Goal: Ask a question: Seek information or help from site administrators or community

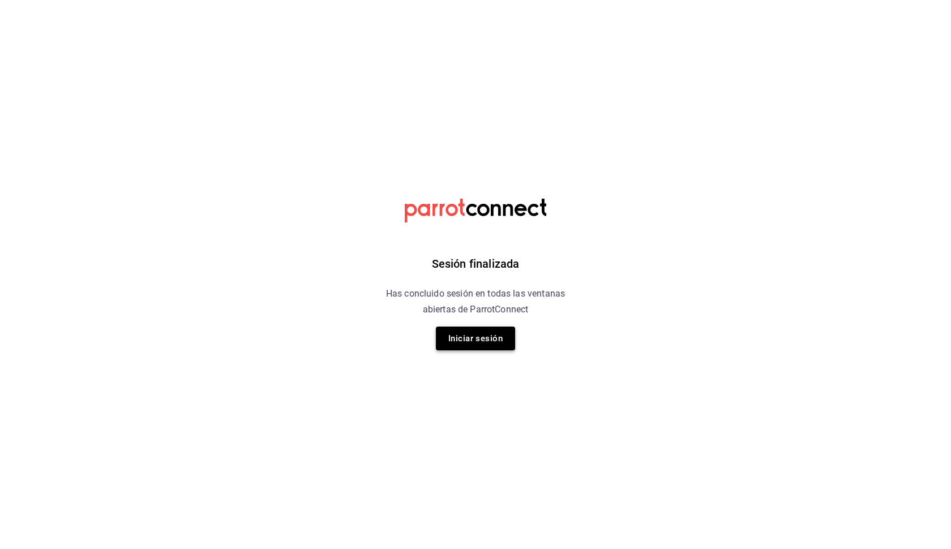
click at [475, 348] on button "Iniciar sesión" at bounding box center [475, 339] width 79 height 24
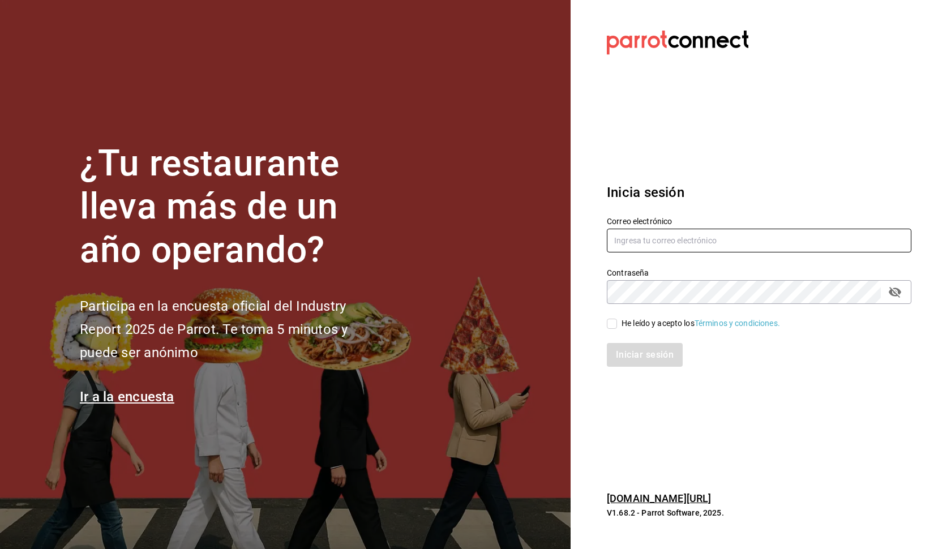
type input "debflores.documental@hotmail.com"
click at [613, 327] on input "He leído y acepto los Términos y condiciones." at bounding box center [612, 324] width 10 height 10
checkbox input "true"
click at [625, 354] on button "Iniciar sesión" at bounding box center [645, 355] width 77 height 24
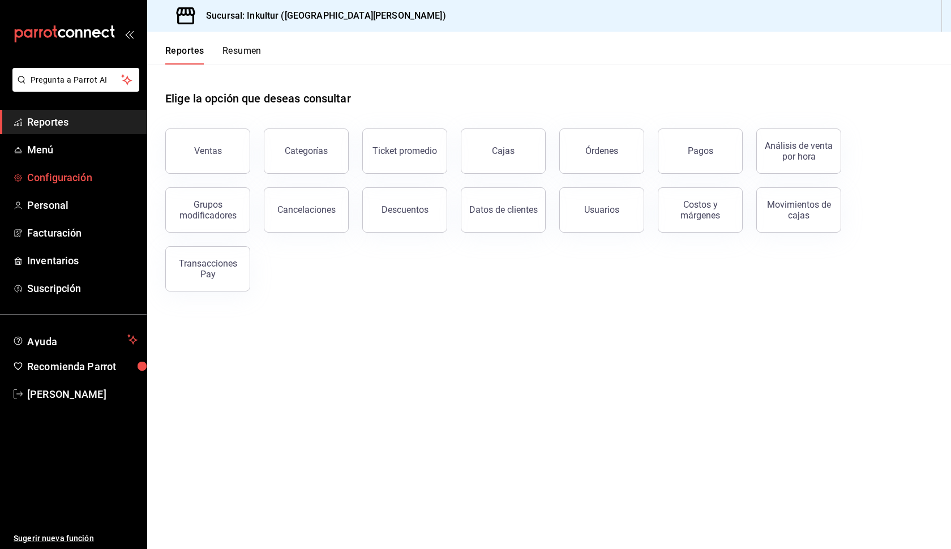
click at [60, 175] on span "Configuración" at bounding box center [82, 177] width 110 height 15
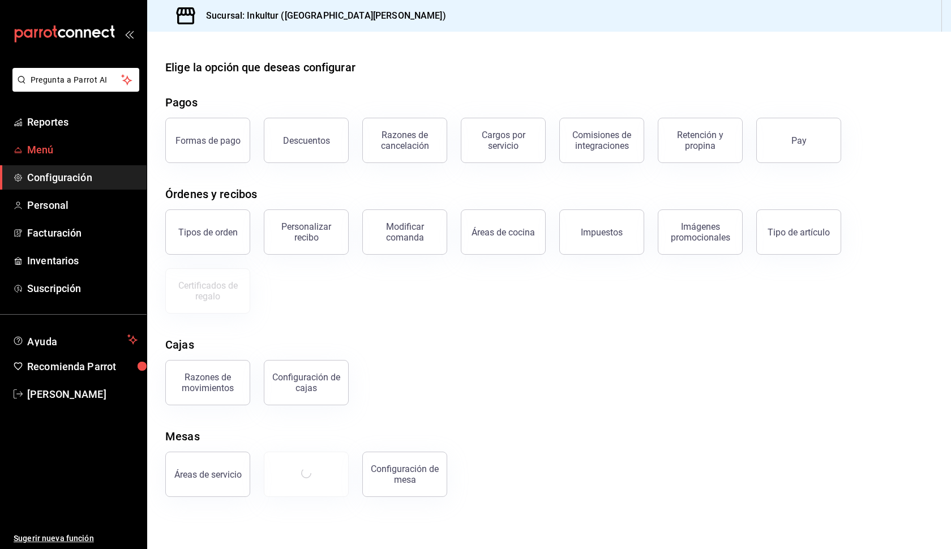
click at [60, 152] on span "Menú" at bounding box center [82, 149] width 110 height 15
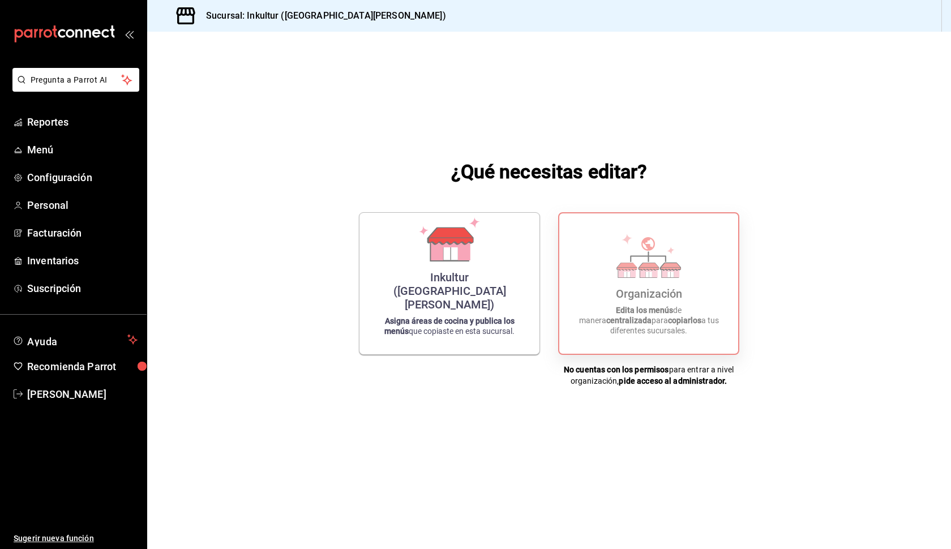
click at [667, 301] on div "Organización" at bounding box center [649, 294] width 66 height 14
click at [651, 265] on icon at bounding box center [648, 256] width 65 height 44
click at [478, 295] on div "Inkultur ([GEOGRAPHIC_DATA][PERSON_NAME])" at bounding box center [449, 288] width 153 height 41
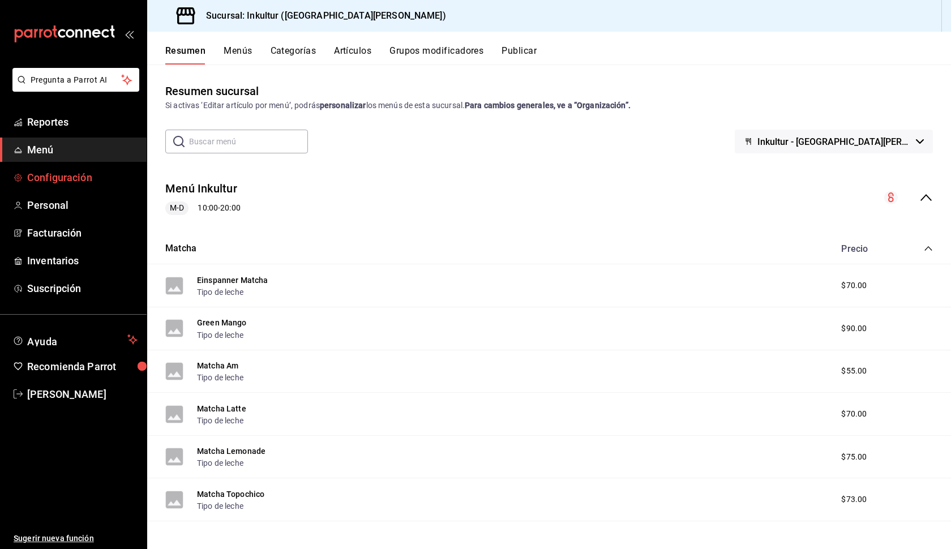
click at [46, 172] on span "Configuración" at bounding box center [82, 177] width 110 height 15
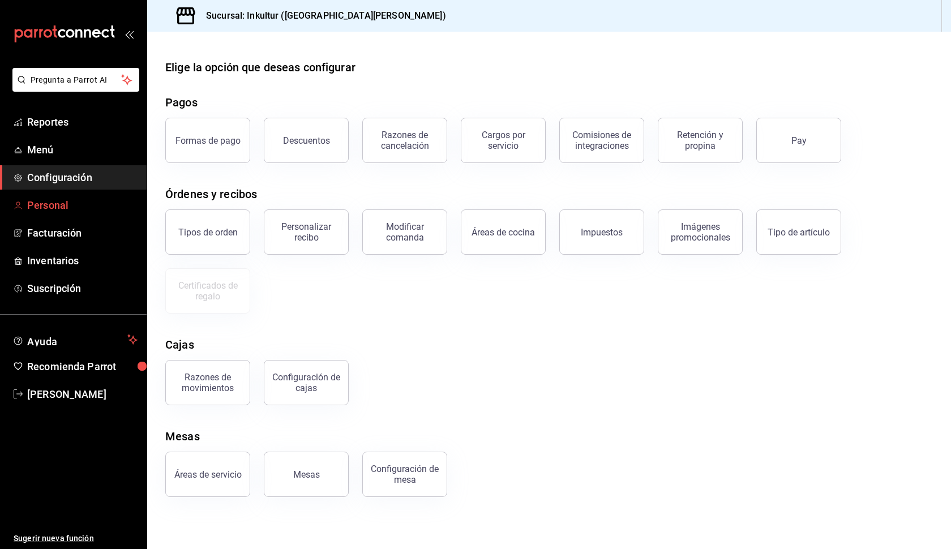
click at [75, 208] on span "Personal" at bounding box center [82, 205] width 110 height 15
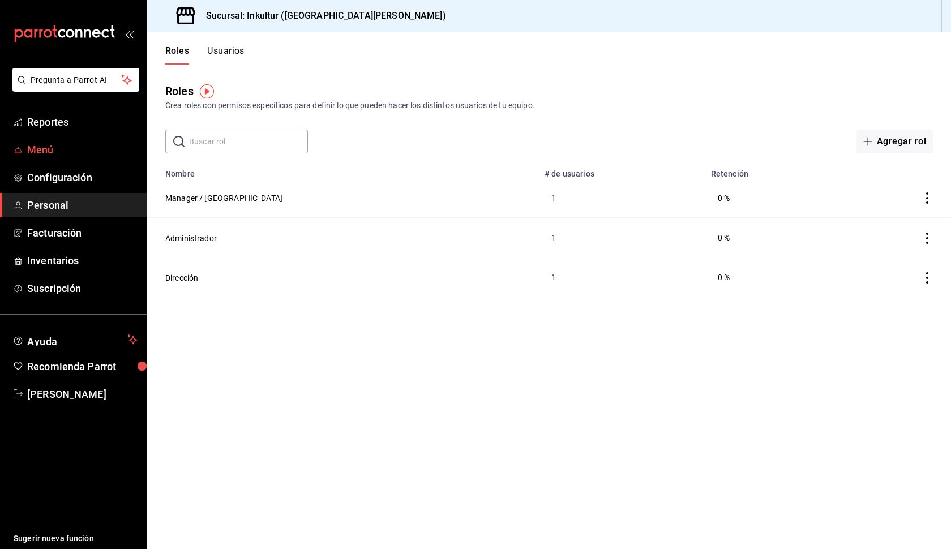
click at [57, 149] on span "Menú" at bounding box center [82, 149] width 110 height 15
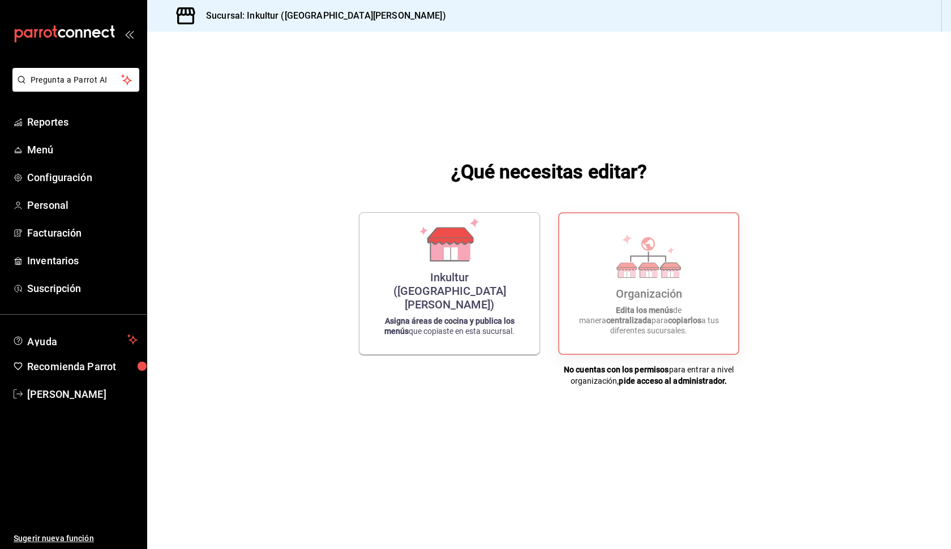
click at [258, 17] on h3 "Sucursal: Inkultur ([GEOGRAPHIC_DATA][PERSON_NAME])" at bounding box center [321, 16] width 249 height 14
click at [62, 204] on span "Personal" at bounding box center [82, 205] width 110 height 15
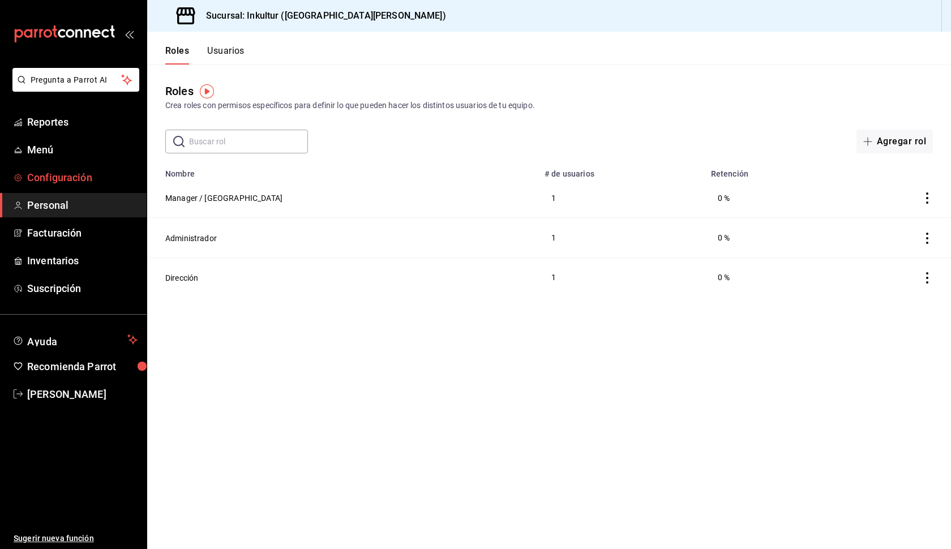
click at [58, 177] on span "Configuración" at bounding box center [82, 177] width 110 height 15
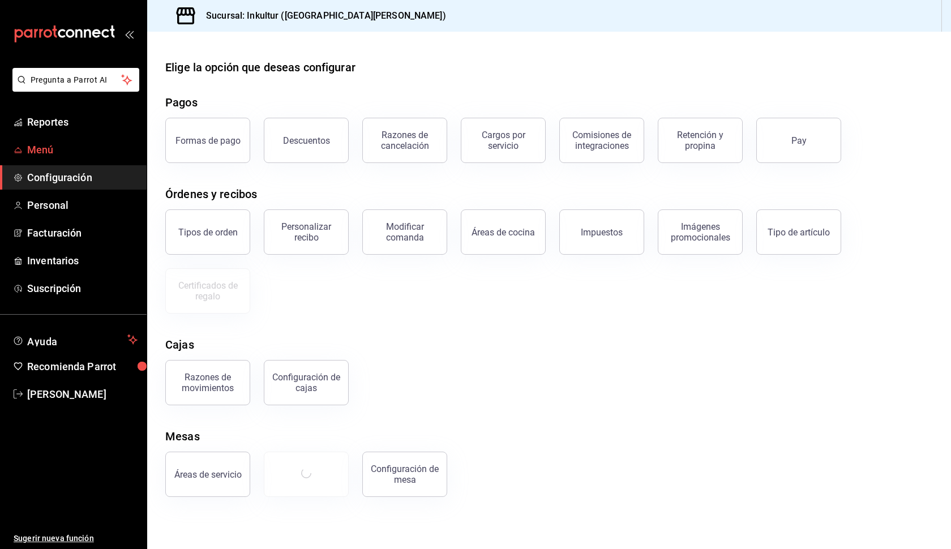
click at [52, 150] on span "Menú" at bounding box center [82, 149] width 110 height 15
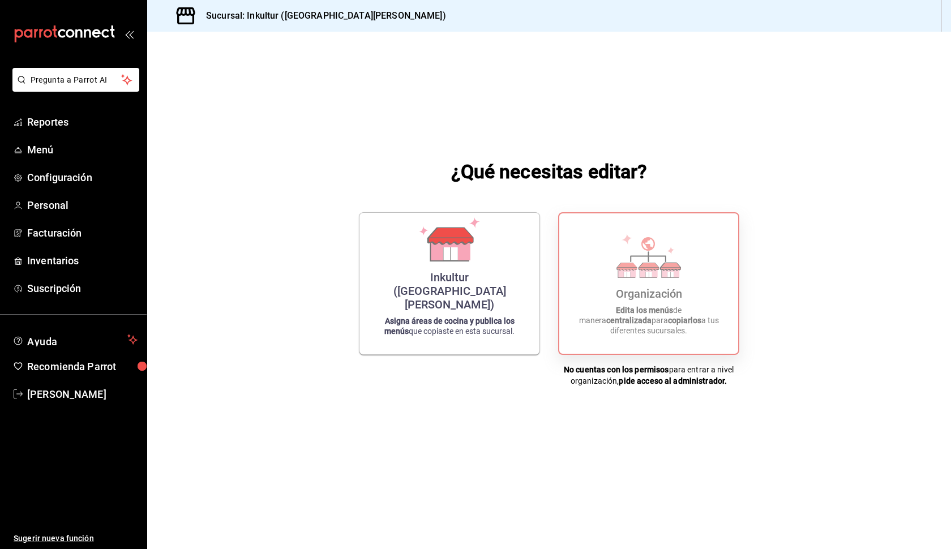
click at [615, 282] on div "Organización Edita los menús de manera centralizada para copiarlos a tus difere…" at bounding box center [649, 283] width 152 height 122
click at [252, 16] on h3 "Sucursal: Inkultur ([GEOGRAPHIC_DATA][PERSON_NAME])" at bounding box center [321, 16] width 249 height 14
click at [47, 154] on span "Menú" at bounding box center [82, 149] width 110 height 15
click at [41, 161] on link "Menú" at bounding box center [73, 150] width 147 height 24
click at [44, 145] on span "Menú" at bounding box center [82, 149] width 110 height 15
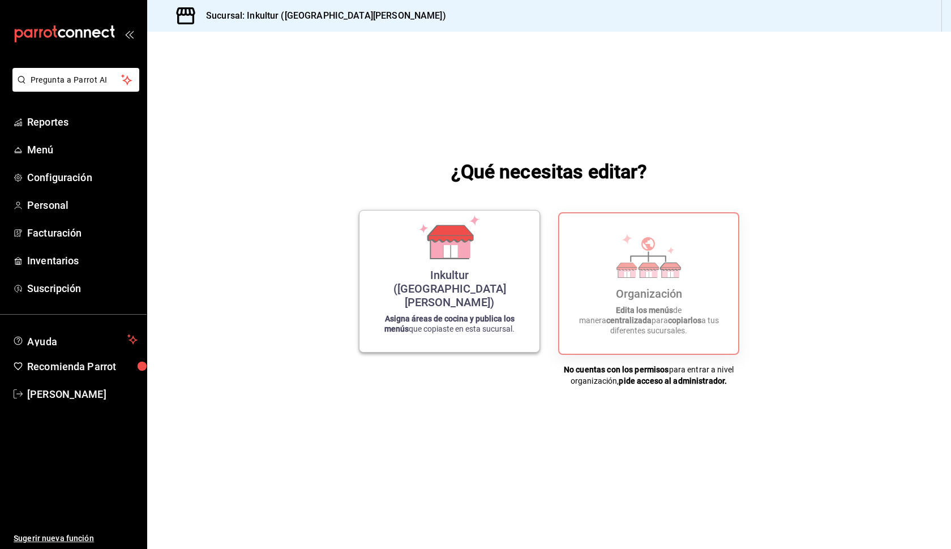
click at [470, 259] on icon at bounding box center [449, 237] width 65 height 44
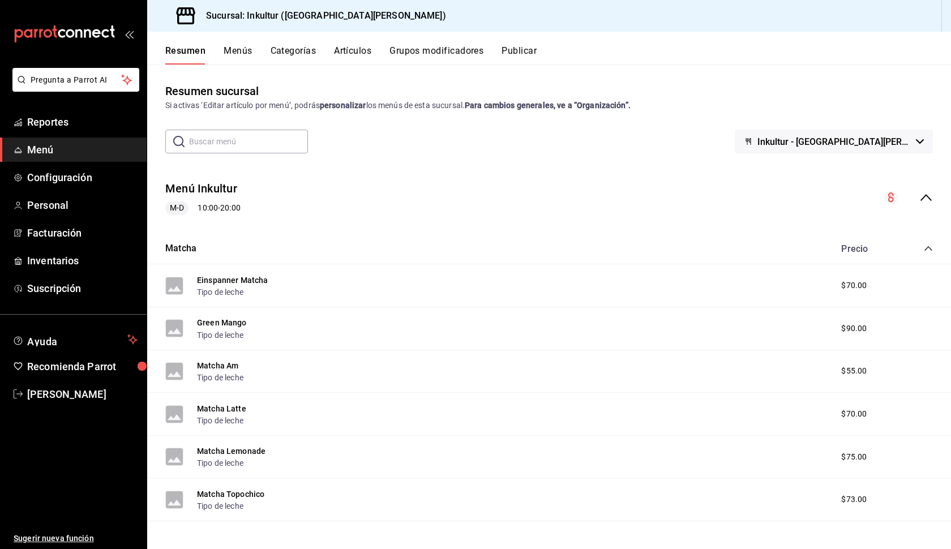
click at [945, 23] on div "Sucursal: Inkultur ([GEOGRAPHIC_DATA][PERSON_NAME])" at bounding box center [549, 16] width 804 height 32
click at [284, 294] on div "Einspanner Matcha Tipo de leche $70.00" at bounding box center [549, 285] width 804 height 43
click at [838, 282] on div "$70.00" at bounding box center [866, 286] width 72 height 12
click at [222, 278] on button "Einspanner Matcha" at bounding box center [232, 280] width 71 height 11
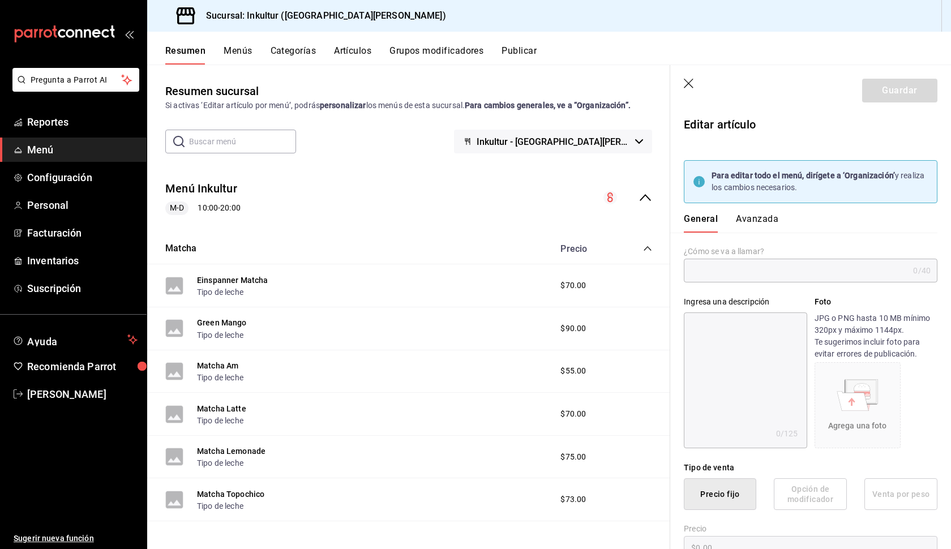
type input "Einspanner Matcha"
type textarea "Matcha baase leche con top cream"
type textarea "x"
type input "$70.00"
type input "AR-51755037841373"
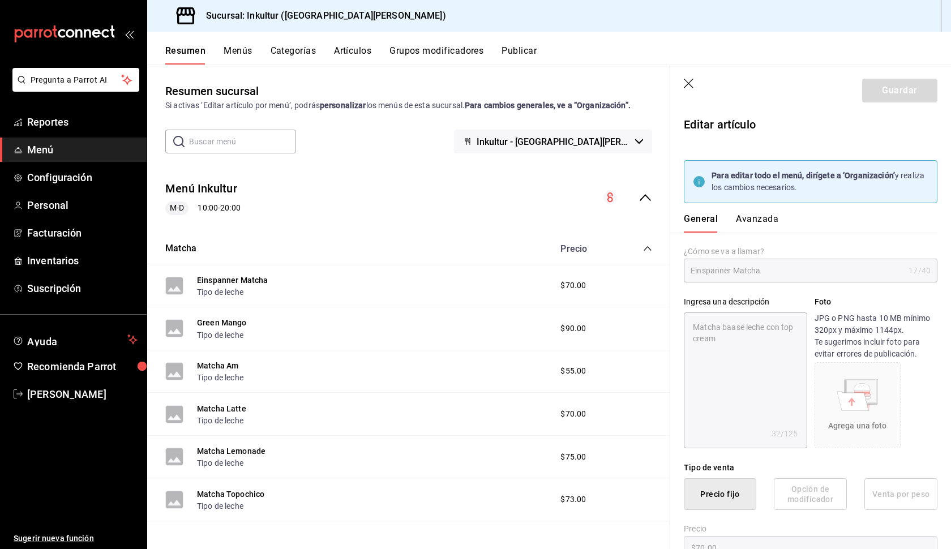
type textarea "x"
click at [781, 177] on strong "Para editar todo el menú, dirígete a ‘Organización’" at bounding box center [802, 175] width 183 height 9
click at [49, 149] on span "Menú" at bounding box center [82, 149] width 110 height 15
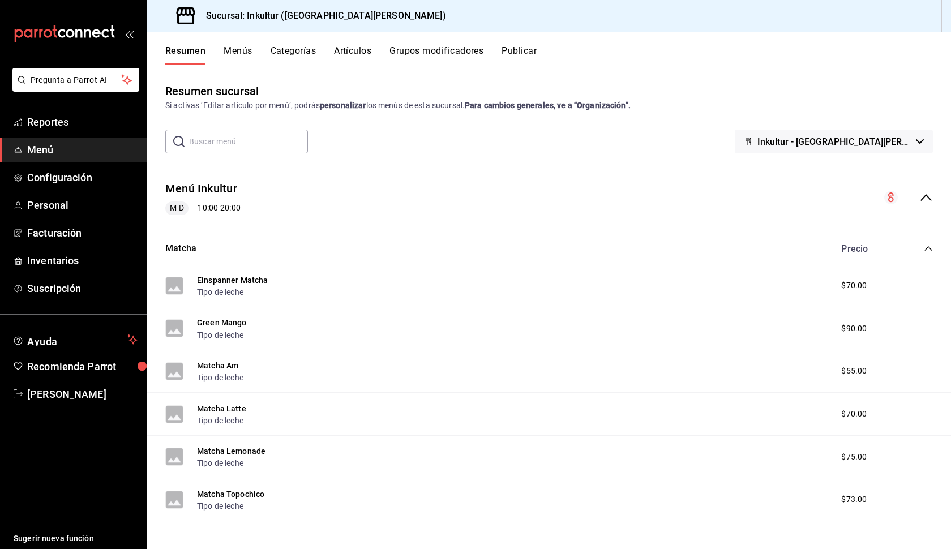
click at [48, 149] on span "Menú" at bounding box center [82, 149] width 110 height 15
click at [245, 19] on h3 "Sucursal: Inkultur ([GEOGRAPHIC_DATA][PERSON_NAME])" at bounding box center [321, 16] width 249 height 14
click at [60, 123] on span "Reportes" at bounding box center [82, 121] width 110 height 15
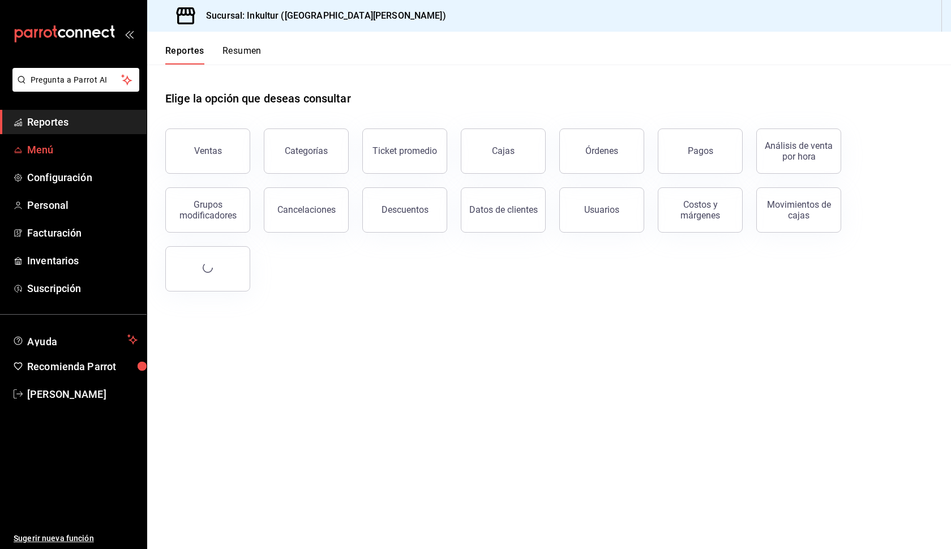
click at [65, 149] on span "Menú" at bounding box center [82, 149] width 110 height 15
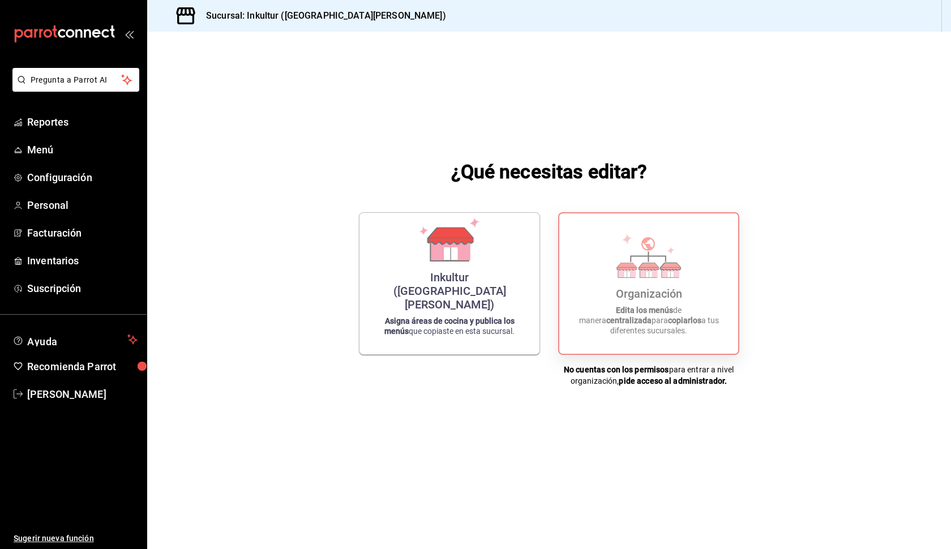
click at [720, 310] on div "Organización Edita los menús de manera centralizada para copiarlos a tus difere…" at bounding box center [649, 283] width 152 height 122
click at [608, 166] on h1 "¿Qué necesitas editar?" at bounding box center [549, 171] width 196 height 27
click at [77, 400] on span "[PERSON_NAME]" at bounding box center [82, 394] width 110 height 15
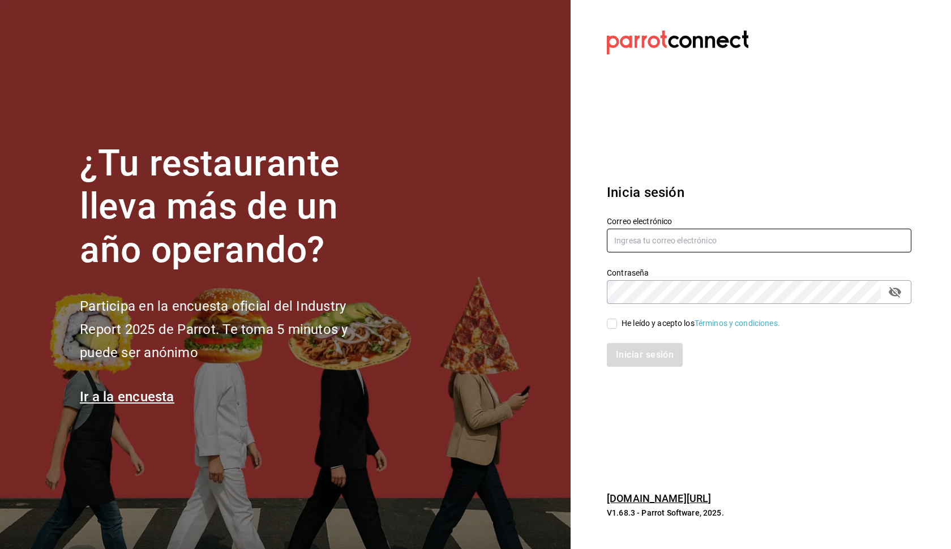
type input "[EMAIL_ADDRESS][DOMAIN_NAME]"
click at [616, 324] on input "He leído y acepto los Términos y condiciones." at bounding box center [612, 324] width 10 height 10
checkbox input "true"
click at [644, 360] on button "Iniciar sesión" at bounding box center [645, 355] width 77 height 24
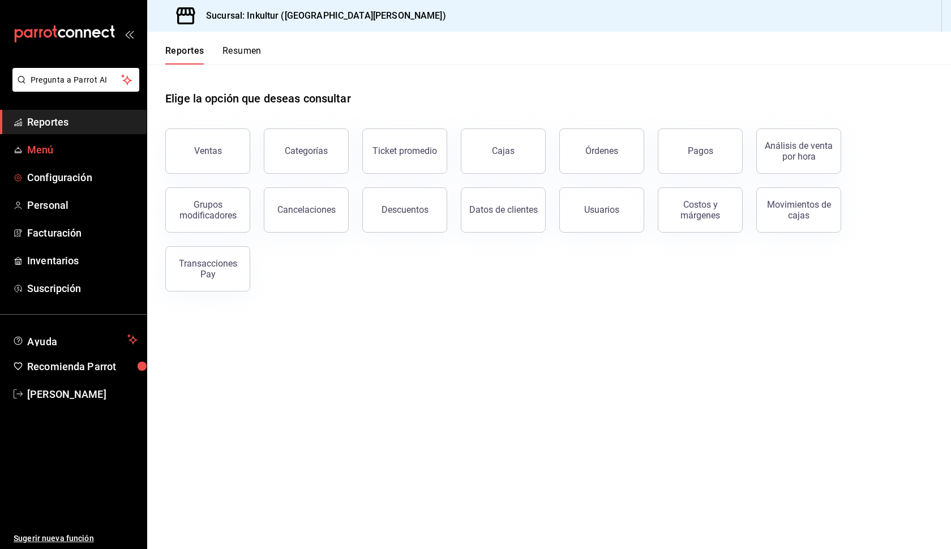
click at [68, 154] on span "Menú" at bounding box center [82, 149] width 110 height 15
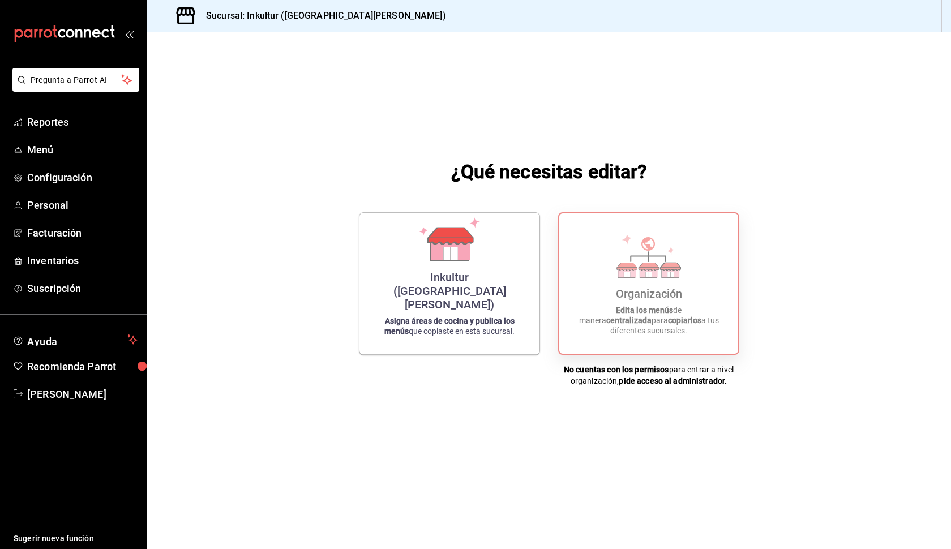
click at [667, 239] on div "Organización Edita los menús de manera centralizada para copiarlos a tus difere…" at bounding box center [649, 283] width 152 height 122
click at [85, 391] on span "[PERSON_NAME]" at bounding box center [82, 394] width 110 height 15
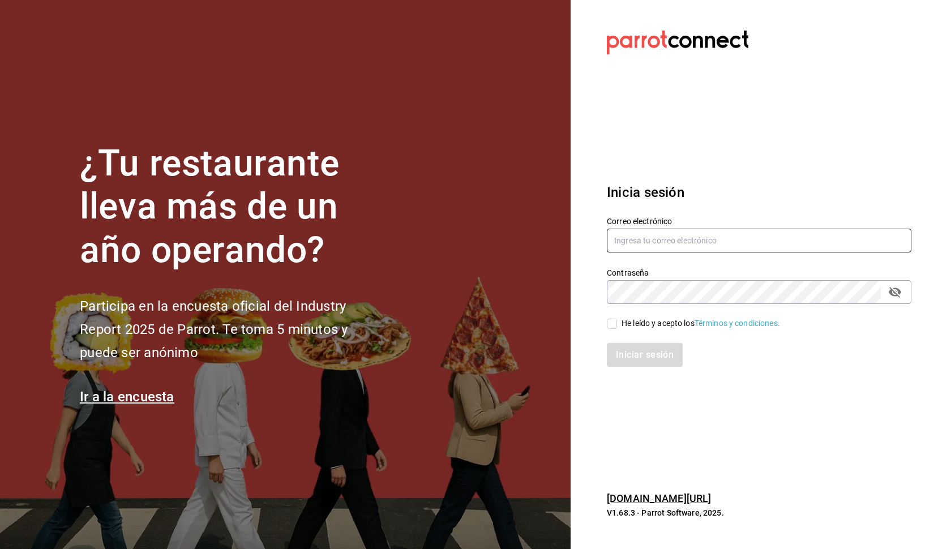
type input "[EMAIL_ADDRESS][DOMAIN_NAME]"
click at [610, 325] on input "He leído y acepto los Términos y condiciones." at bounding box center [612, 324] width 10 height 10
checkbox input "true"
click at [643, 355] on button "Iniciar sesión" at bounding box center [645, 355] width 77 height 24
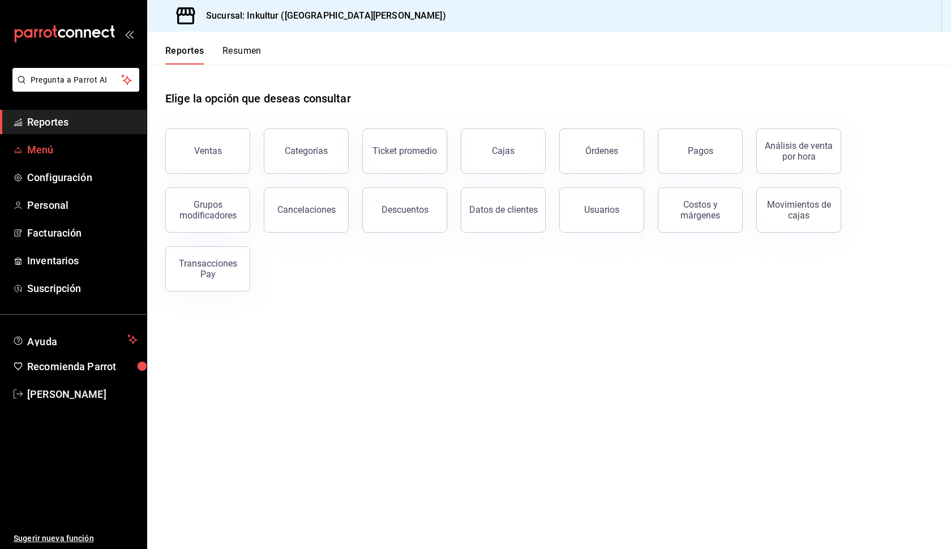
click at [72, 157] on link "Menú" at bounding box center [73, 150] width 147 height 24
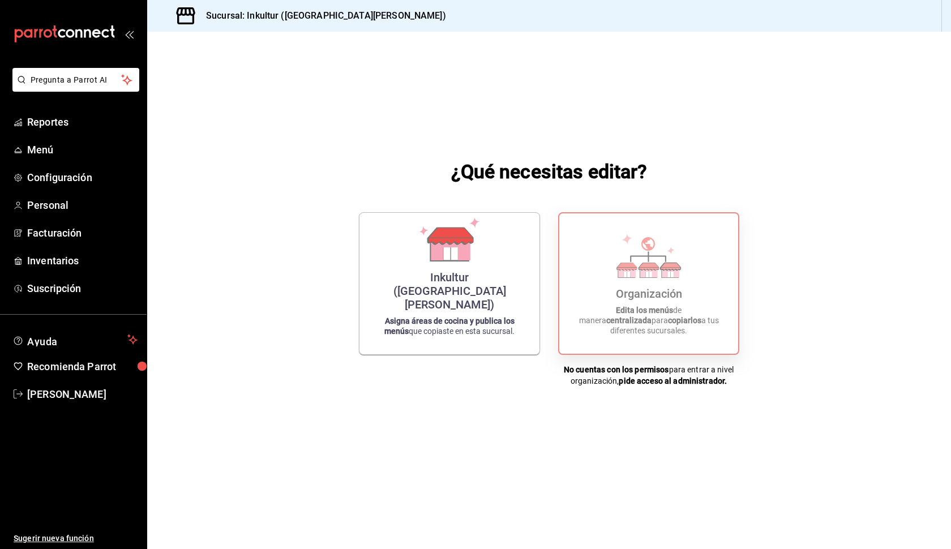
click at [610, 285] on div "Organización Edita los menús de manera centralizada para copiarlos a tus difere…" at bounding box center [649, 283] width 152 height 122
click at [62, 402] on link "[PERSON_NAME]" at bounding box center [73, 394] width 147 height 24
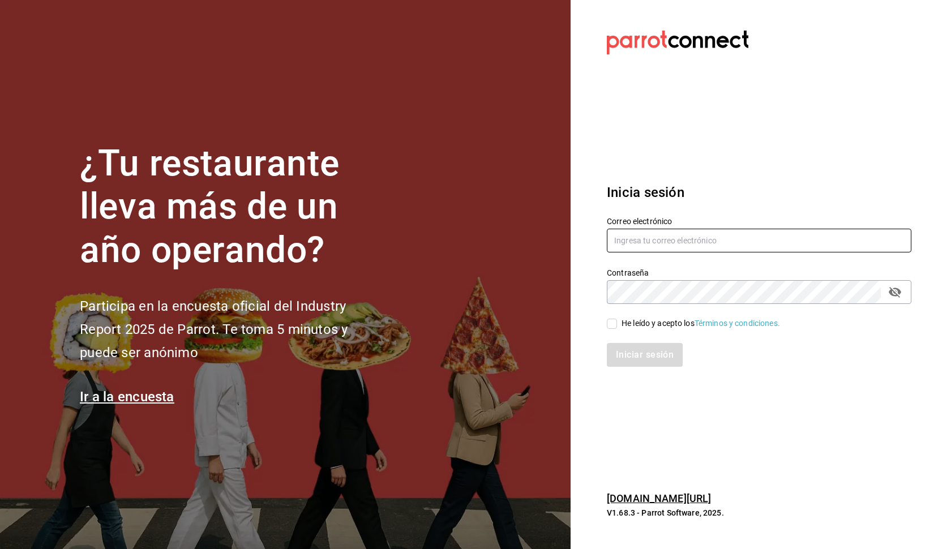
type input "[EMAIL_ADDRESS][DOMAIN_NAME]"
click at [613, 319] on input "He leído y acepto los Términos y condiciones." at bounding box center [612, 324] width 10 height 10
checkbox input "true"
click at [632, 348] on button "Iniciar sesión" at bounding box center [645, 355] width 77 height 24
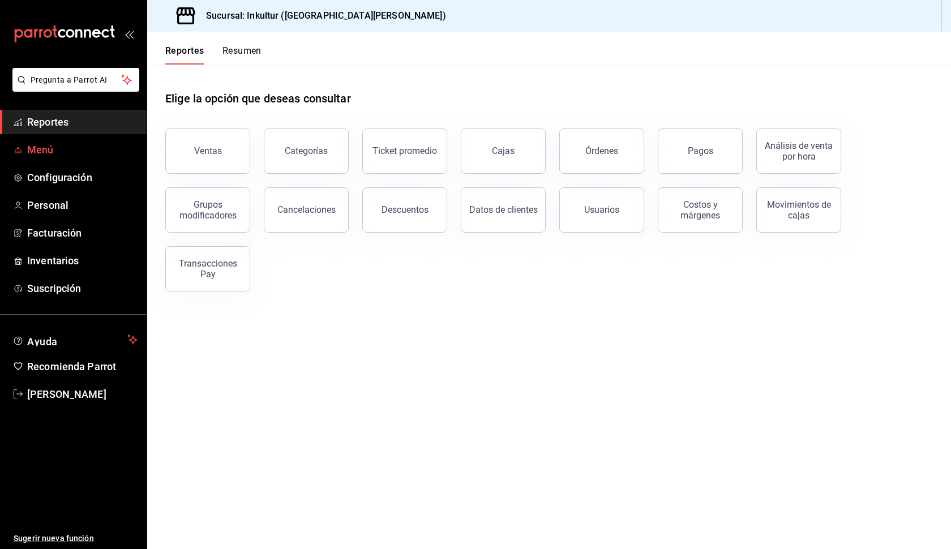
click at [75, 144] on span "Menú" at bounding box center [82, 149] width 110 height 15
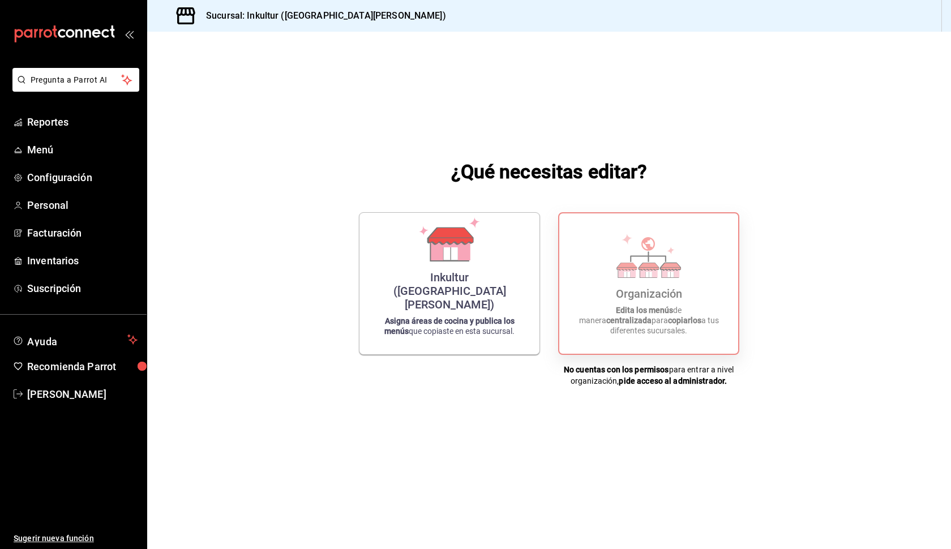
click at [653, 301] on div "Organización" at bounding box center [649, 294] width 66 height 14
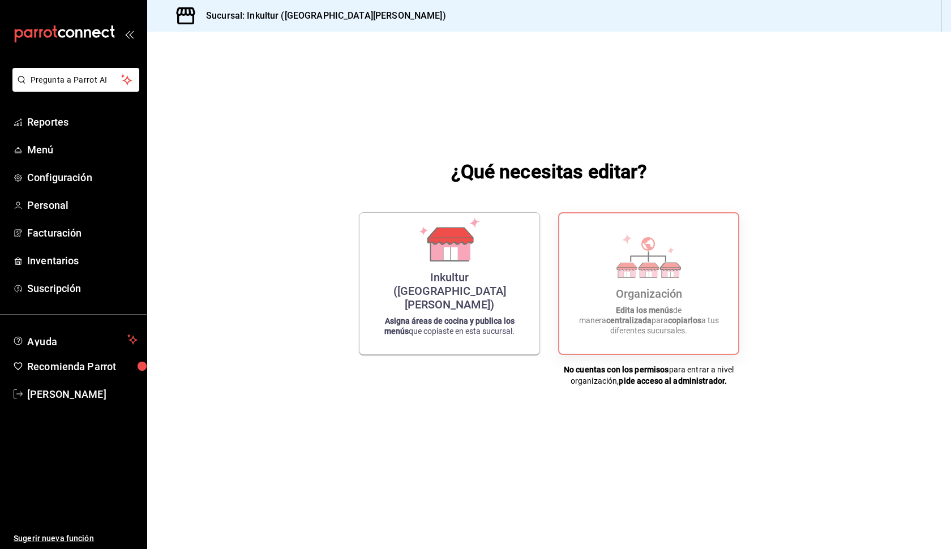
click at [928, 204] on div "¿Qué necesitas editar? Inkultur ([GEOGRAPHIC_DATA][PERSON_NAME]) Asigna áreas d…" at bounding box center [549, 272] width 804 height 481
click at [85, 344] on span "Ayuda" at bounding box center [75, 340] width 96 height 14
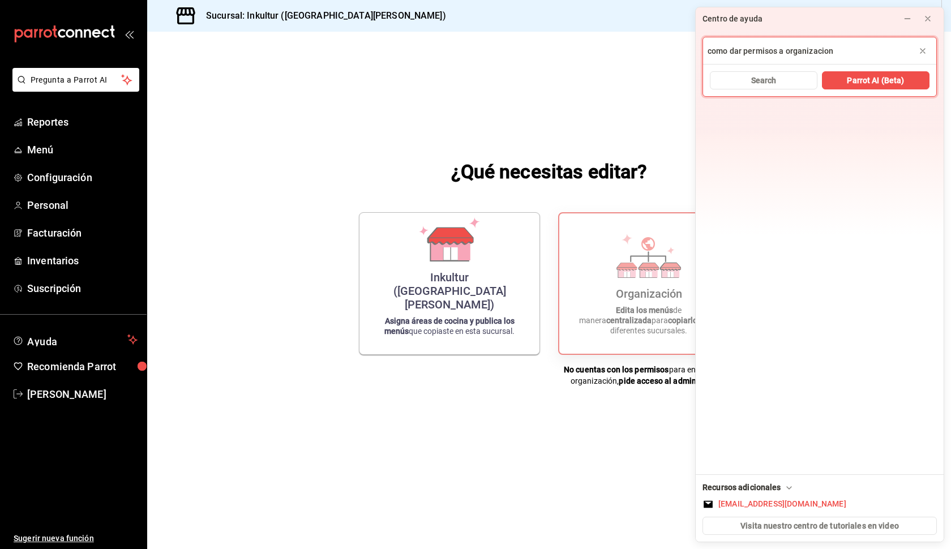
type input "como dar permisos a organizacion"
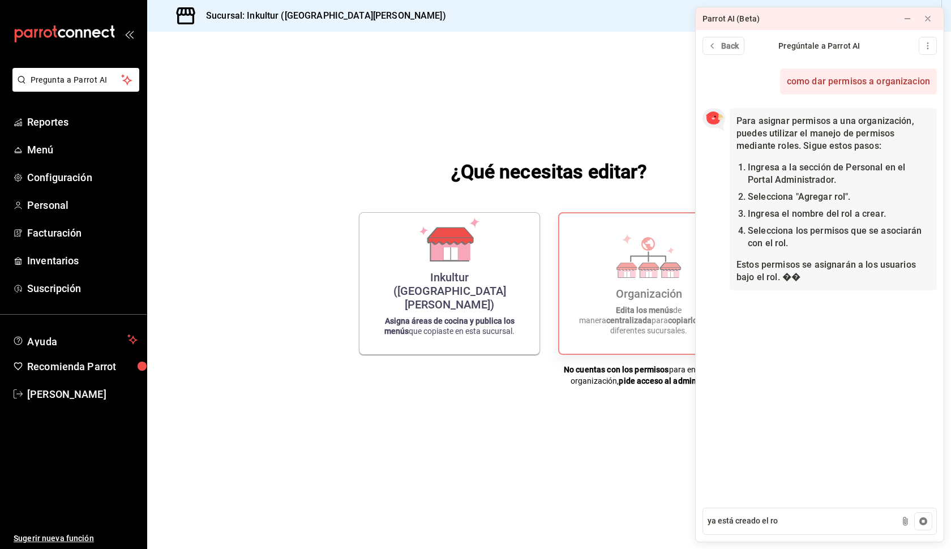
type textarea "ya está creado el rol"
click at [834, 529] on textarea "ya está creado el rol" at bounding box center [819, 521] width 234 height 27
click at [837, 519] on textarea at bounding box center [819, 521] width 234 height 27
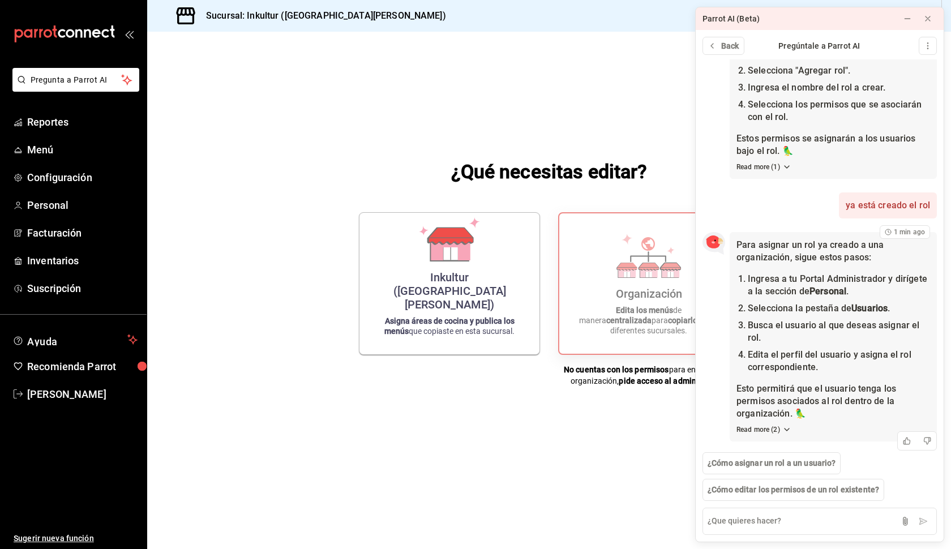
scroll to position [126, 0]
type textarea "como doy el permiso de entrar a organización"
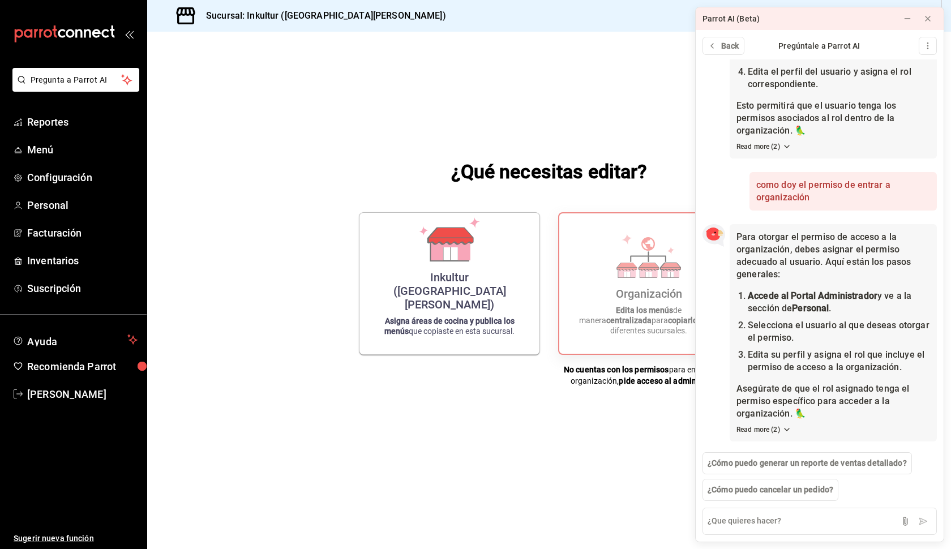
scroll to position [409, 0]
click at [826, 526] on textarea at bounding box center [819, 521] width 234 height 27
type textarea "cual es el rol que incluye el permiso de organización?"
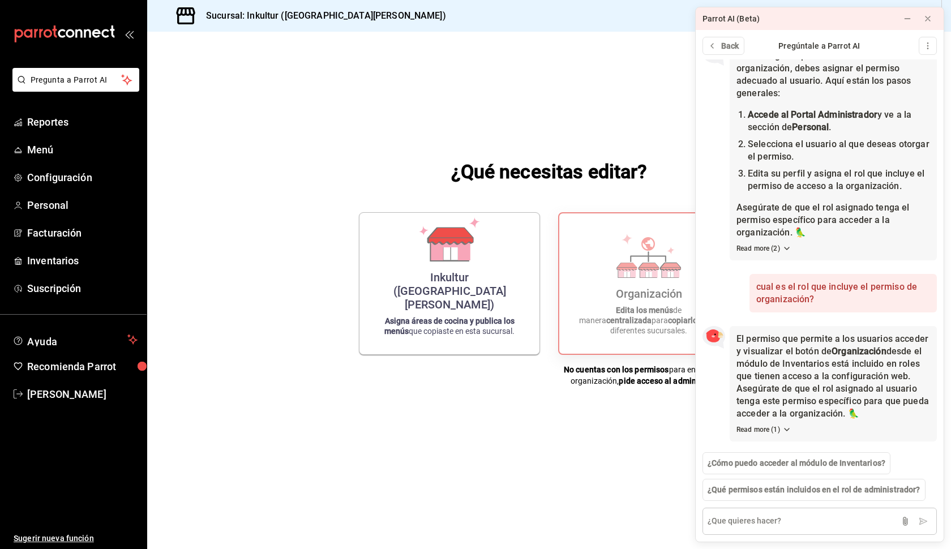
scroll to position [0, 0]
